Goal: Transaction & Acquisition: Book appointment/travel/reservation

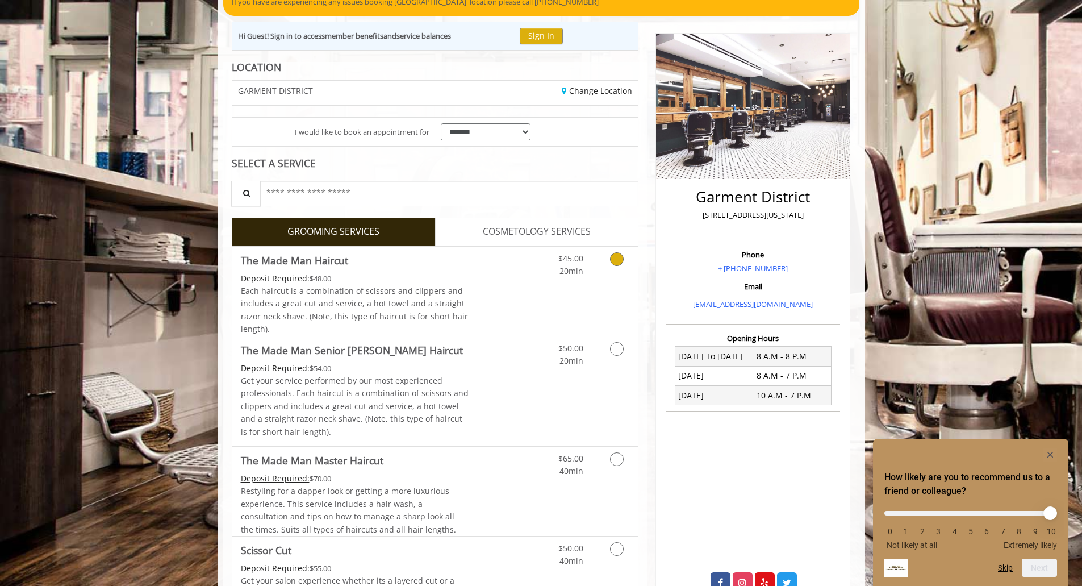
click at [614, 262] on icon "Grooming services" at bounding box center [617, 259] width 14 height 14
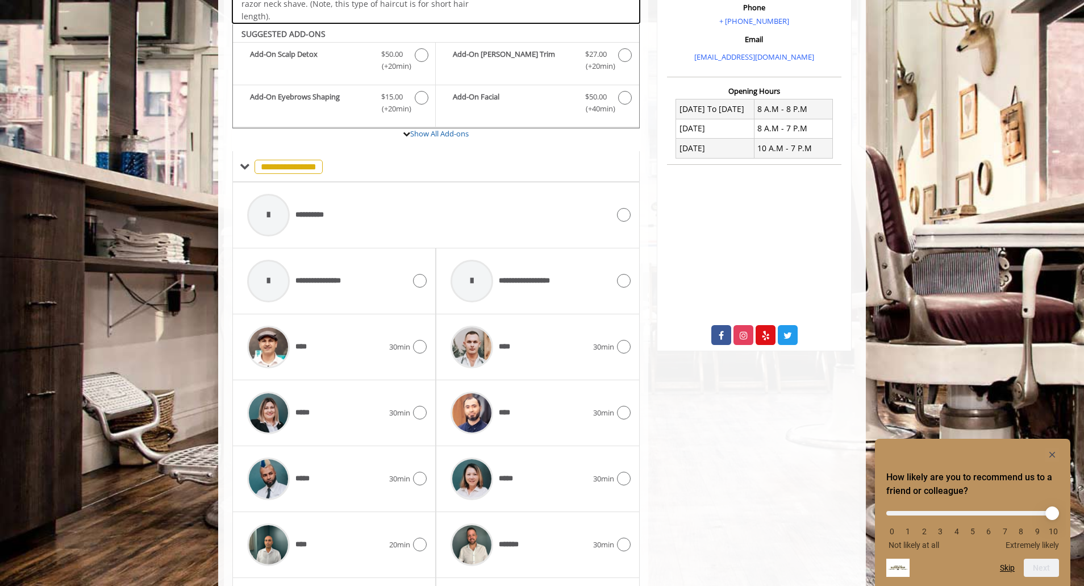
scroll to position [384, 0]
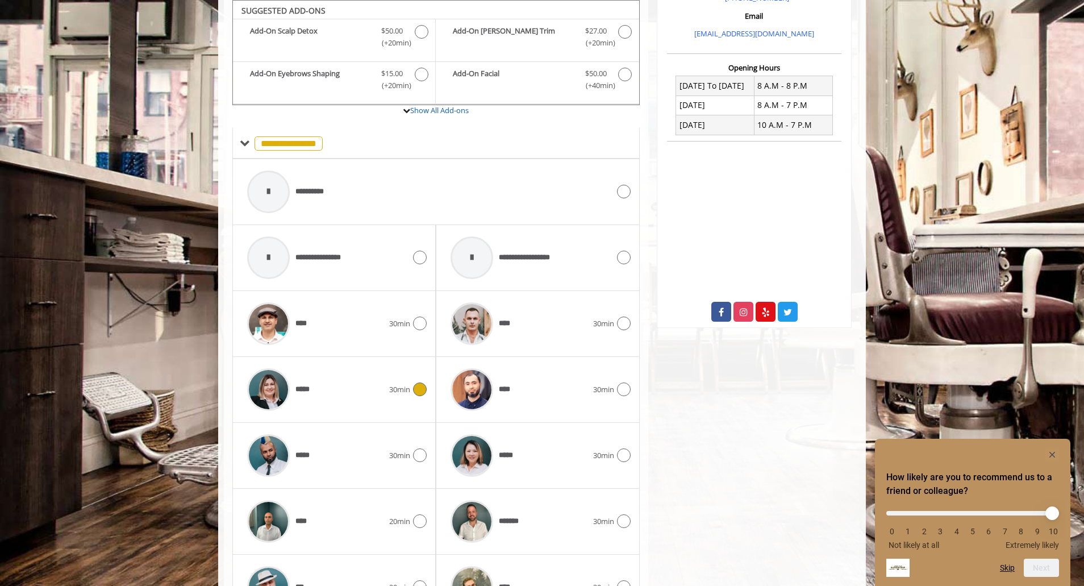
click at [414, 386] on icon at bounding box center [420, 389] width 14 height 14
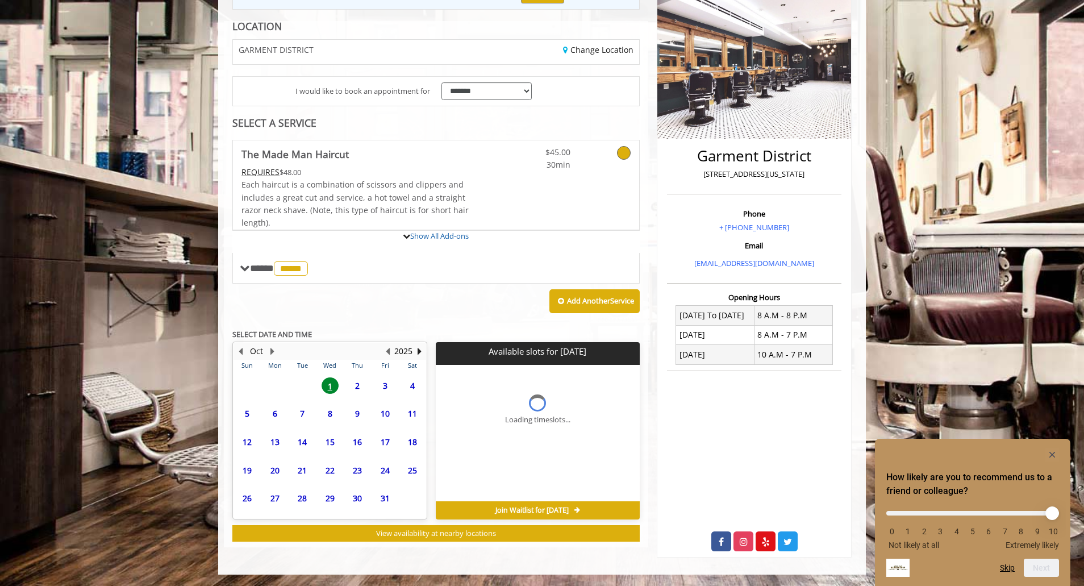
scroll to position [249, 0]
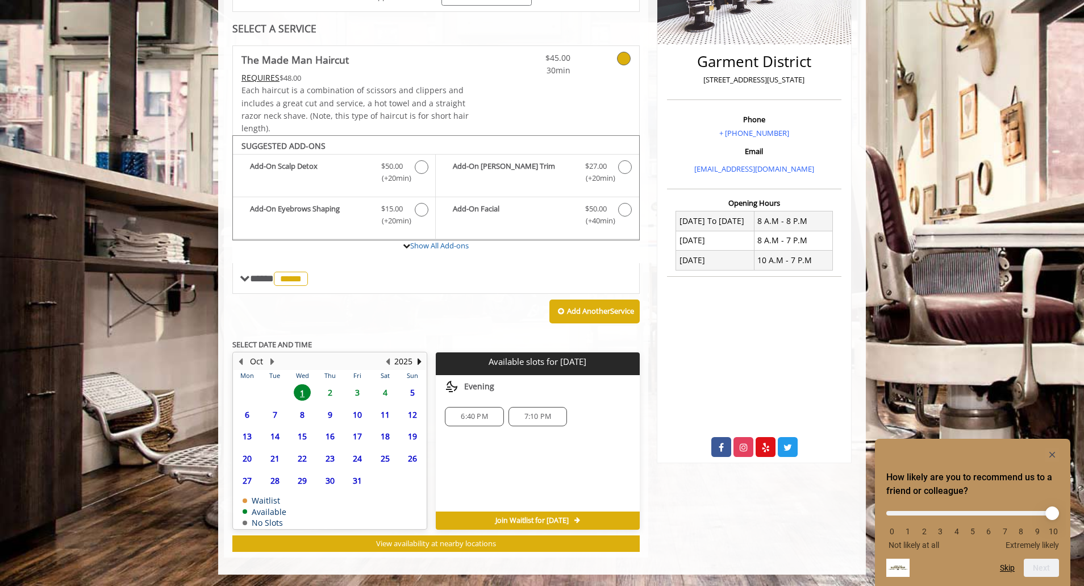
click at [329, 393] on span "2" at bounding box center [329, 392] width 17 height 16
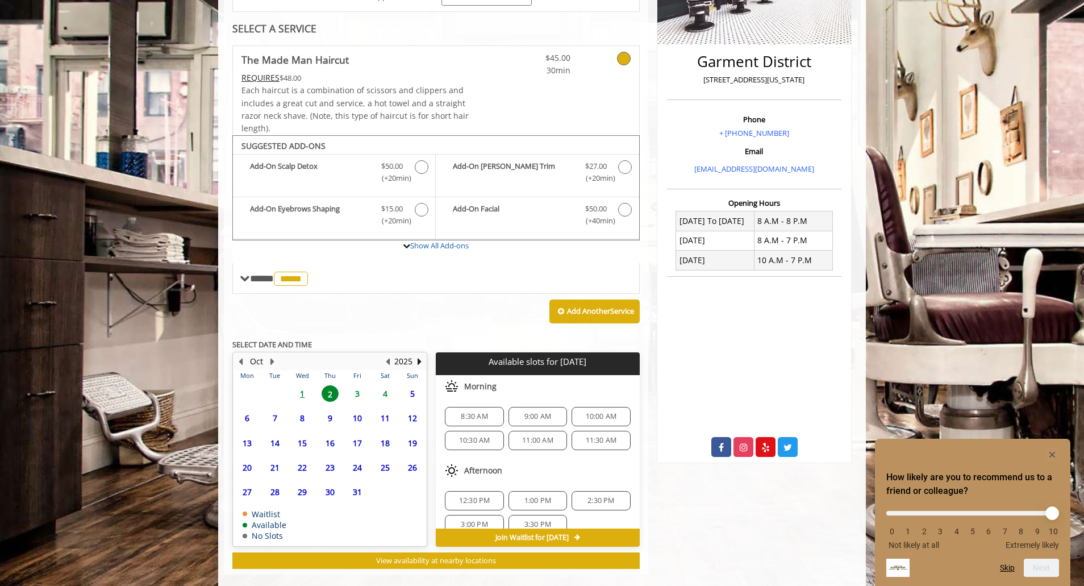
scroll to position [266, 0]
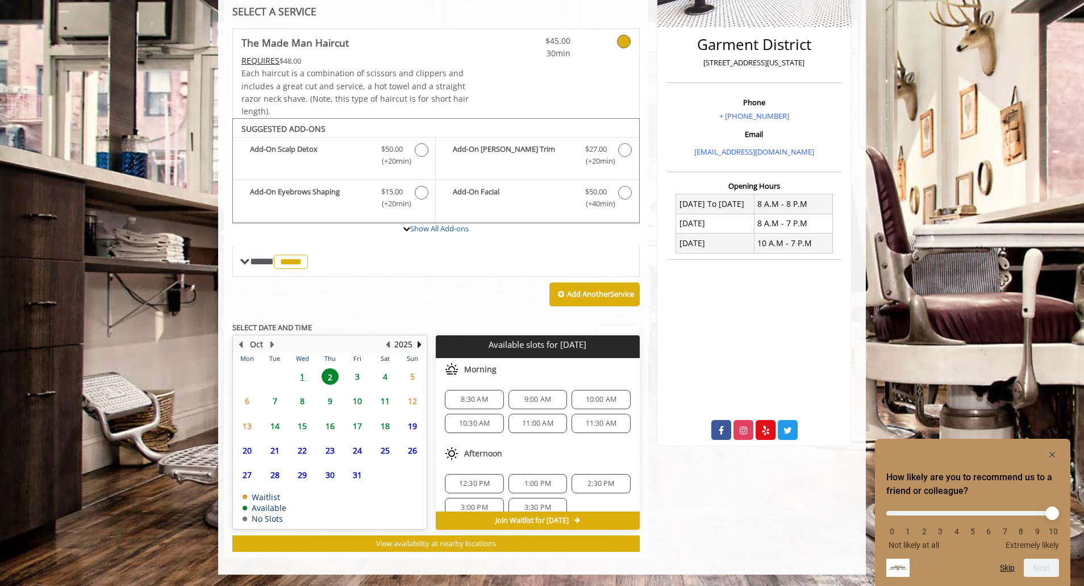
click at [487, 482] on span "12:30 PM" at bounding box center [474, 483] width 31 height 9
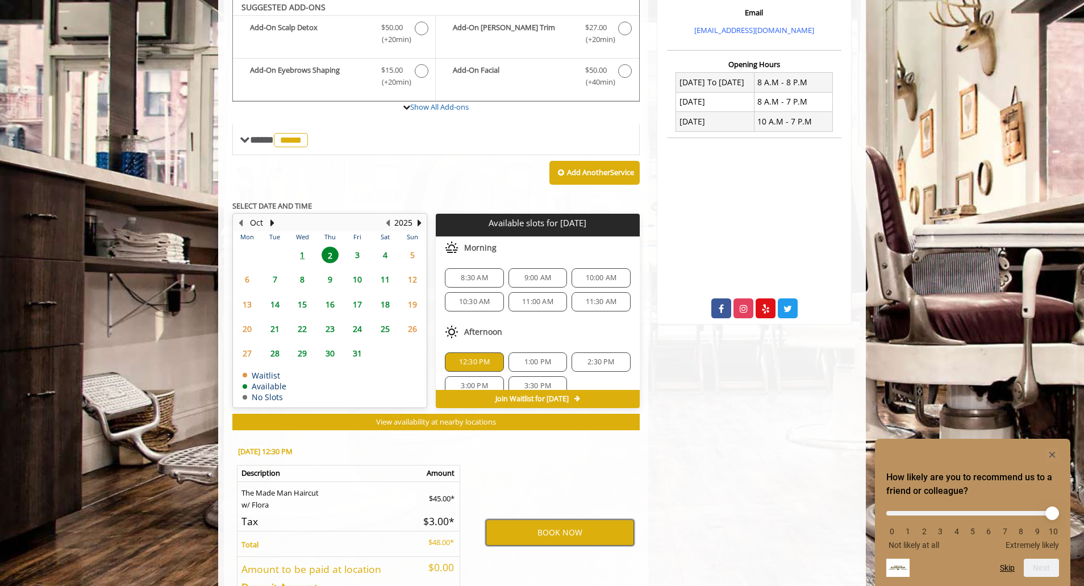
scroll to position [385, 0]
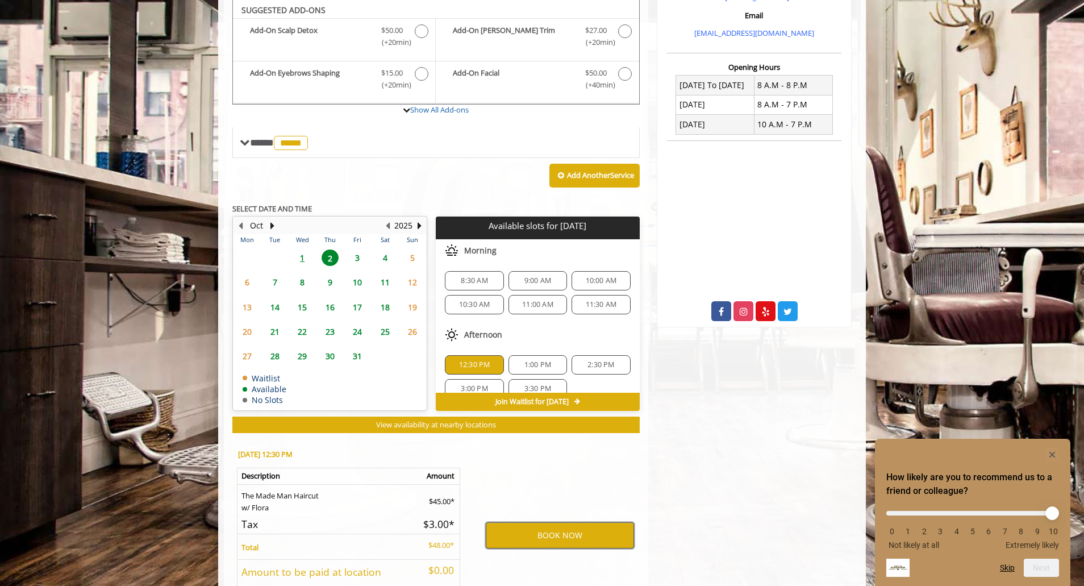
click at [592, 536] on button "BOOK NOW" at bounding box center [560, 535] width 148 height 26
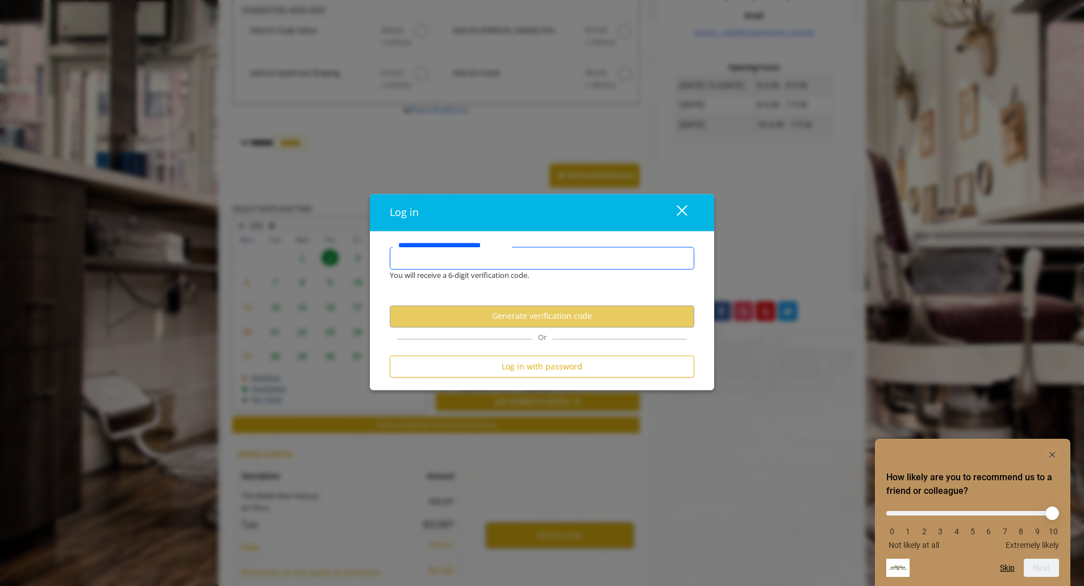
click at [525, 256] on input "**********" at bounding box center [542, 258] width 304 height 23
click at [675, 206] on div "close" at bounding box center [674, 212] width 23 height 17
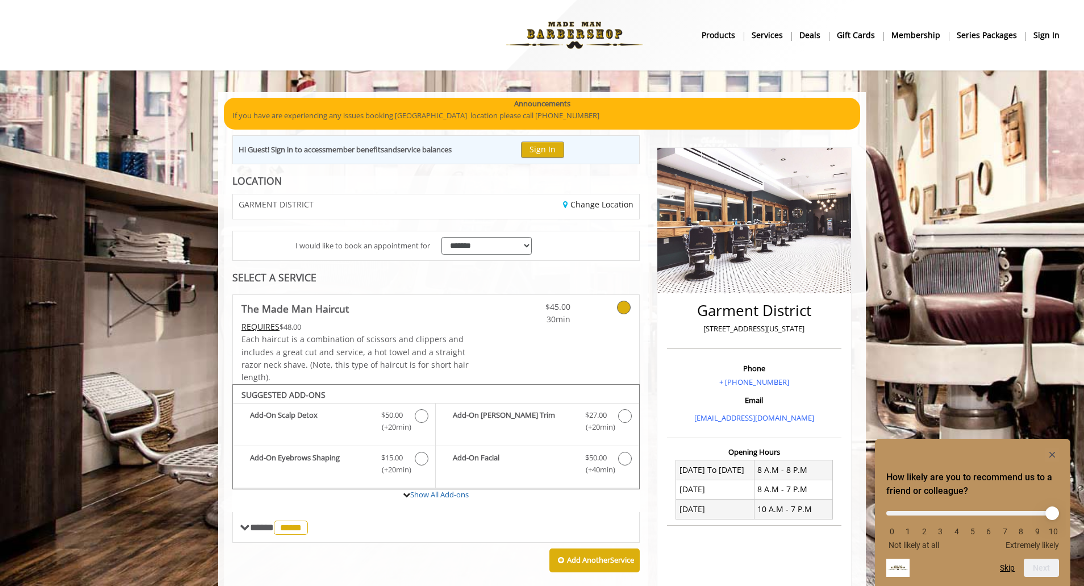
click at [1046, 33] on b "sign in" at bounding box center [1046, 35] width 26 height 12
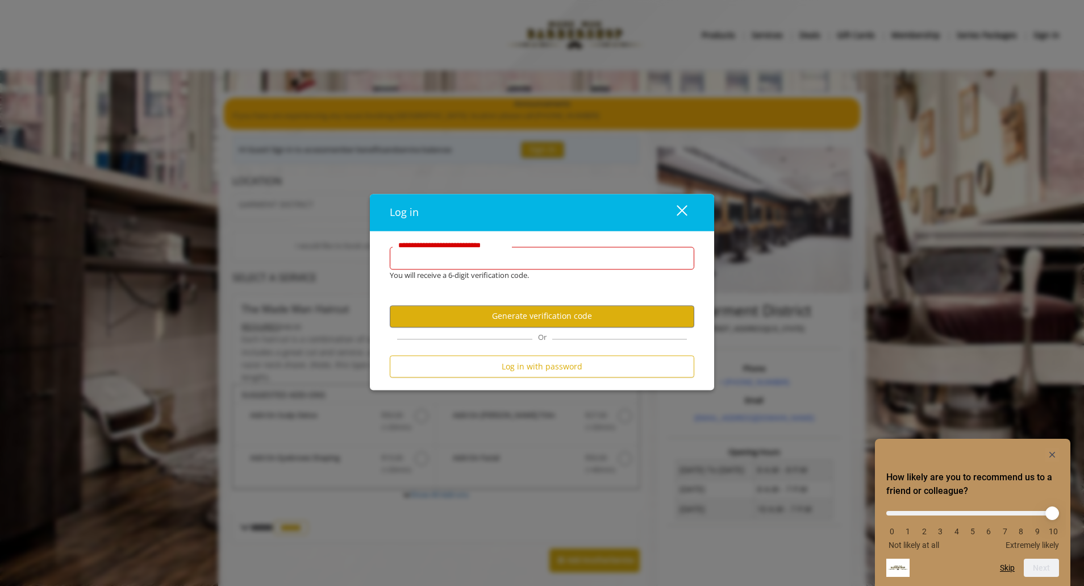
click at [510, 256] on input "**********" at bounding box center [542, 258] width 304 height 23
type input "**********"
click at [569, 322] on button "Generate verification code" at bounding box center [542, 316] width 304 height 22
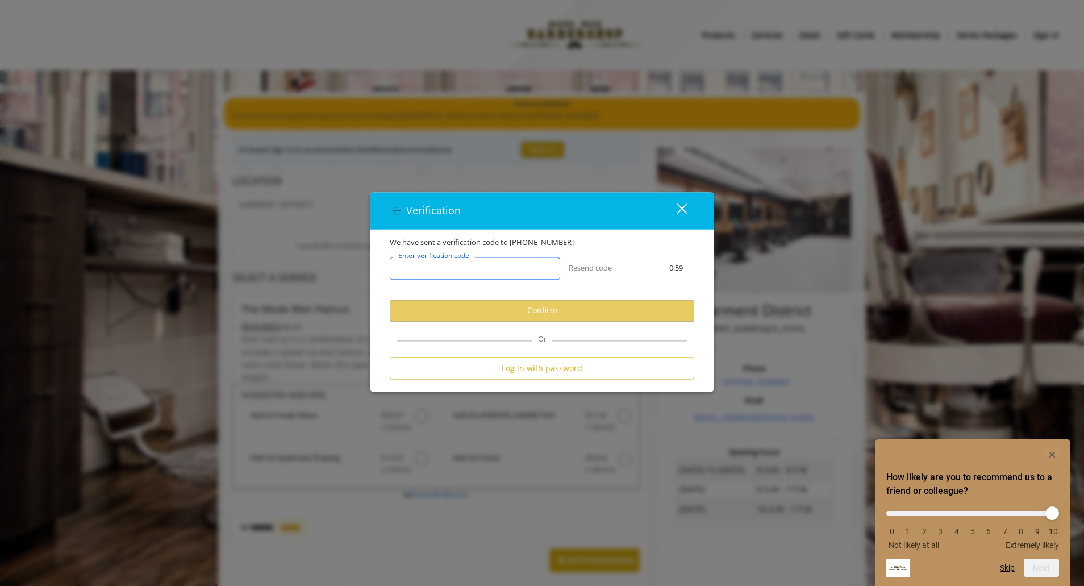
click at [488, 269] on input "Enter verification code" at bounding box center [475, 268] width 170 height 23
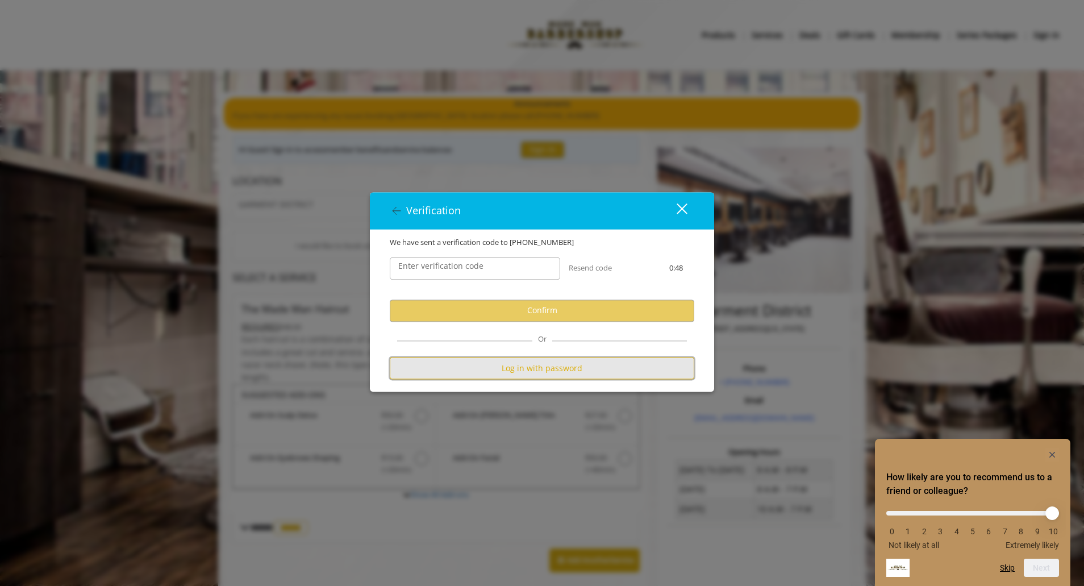
click at [532, 369] on button "Log in with password" at bounding box center [542, 368] width 304 height 22
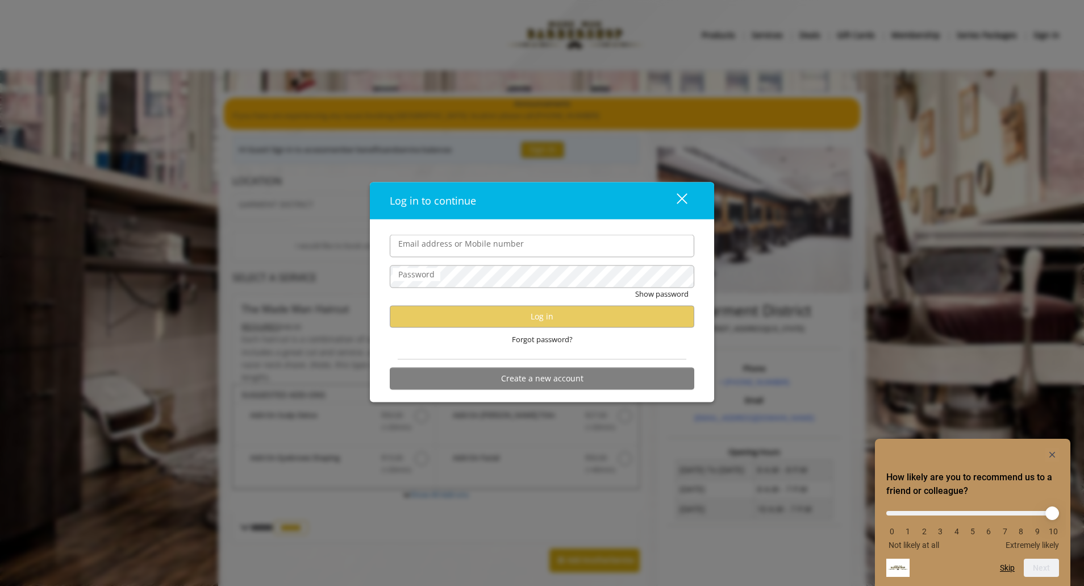
click at [461, 243] on input "Email address or Mobile number" at bounding box center [542, 246] width 304 height 23
type input "**********"
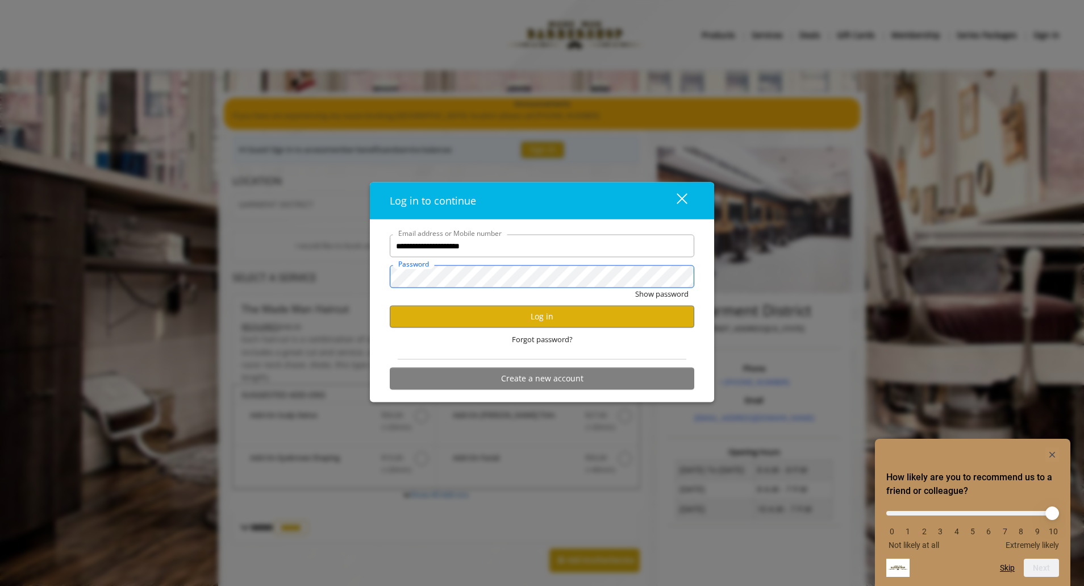
click at [635, 288] on button "Show password" at bounding box center [661, 294] width 53 height 12
click at [524, 312] on button "Log in" at bounding box center [542, 316] width 304 height 22
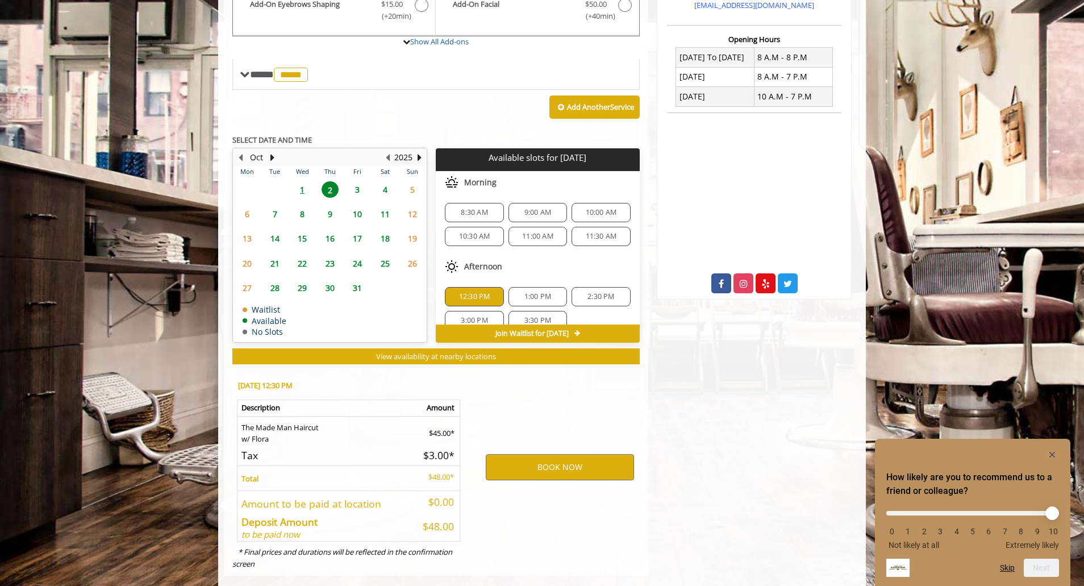
scroll to position [431, 0]
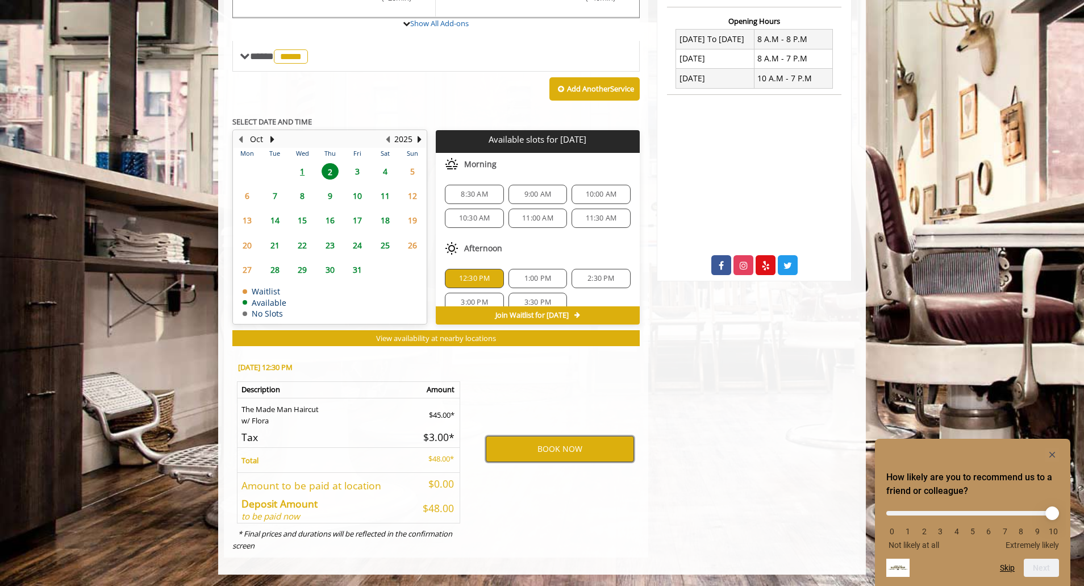
click at [554, 447] on button "BOOK NOW" at bounding box center [560, 449] width 148 height 26
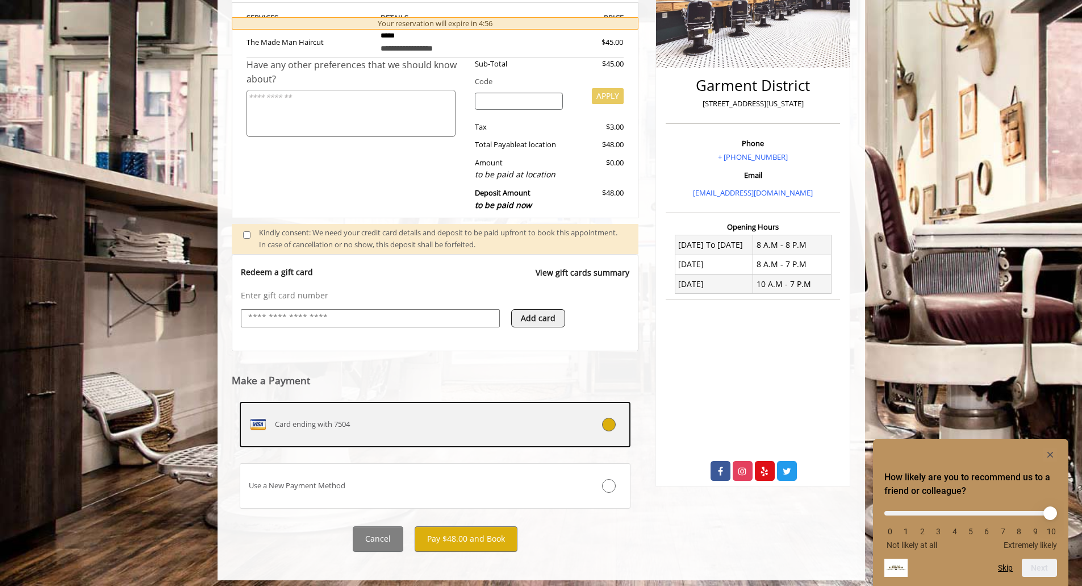
scroll to position [231, 0]
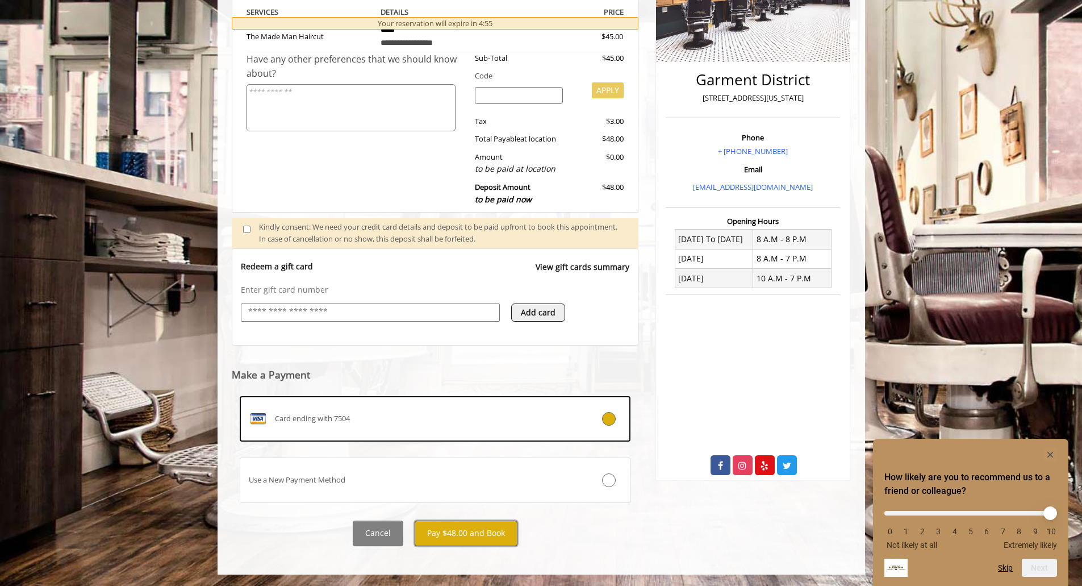
click at [486, 531] on button "Pay $48.00 and Book" at bounding box center [466, 533] width 103 height 26
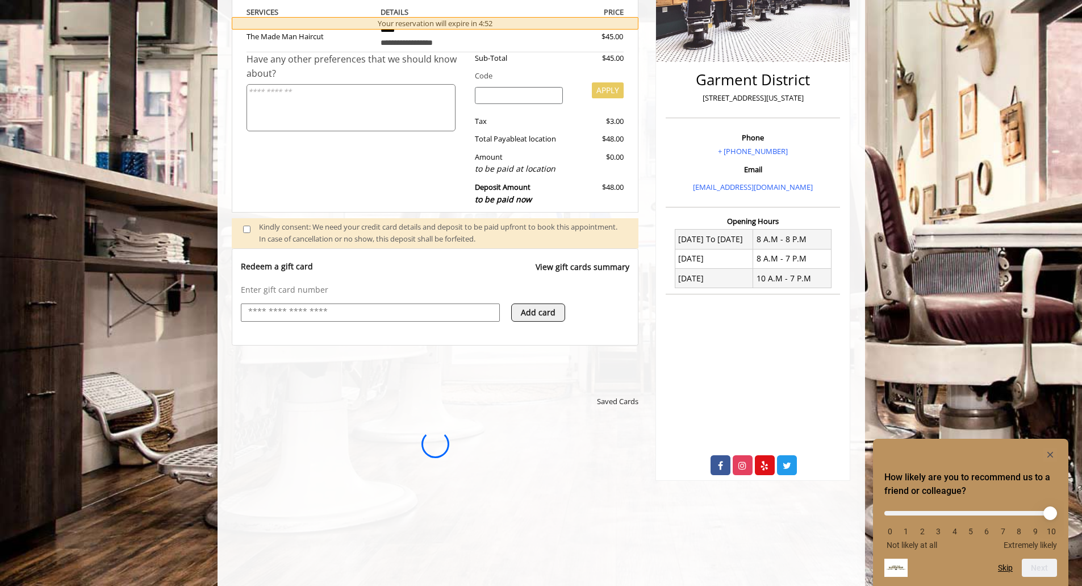
scroll to position [0, 0]
click at [1049, 453] on icon "Hide survey" at bounding box center [1050, 455] width 6 height 6
